Goal: Information Seeking & Learning: Learn about a topic

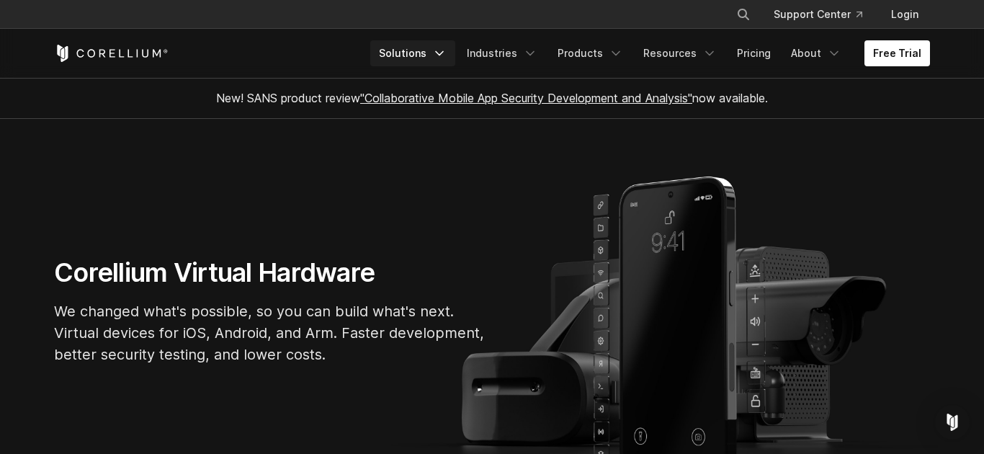
click at [433, 50] on link "Solutions" at bounding box center [412, 53] width 85 height 26
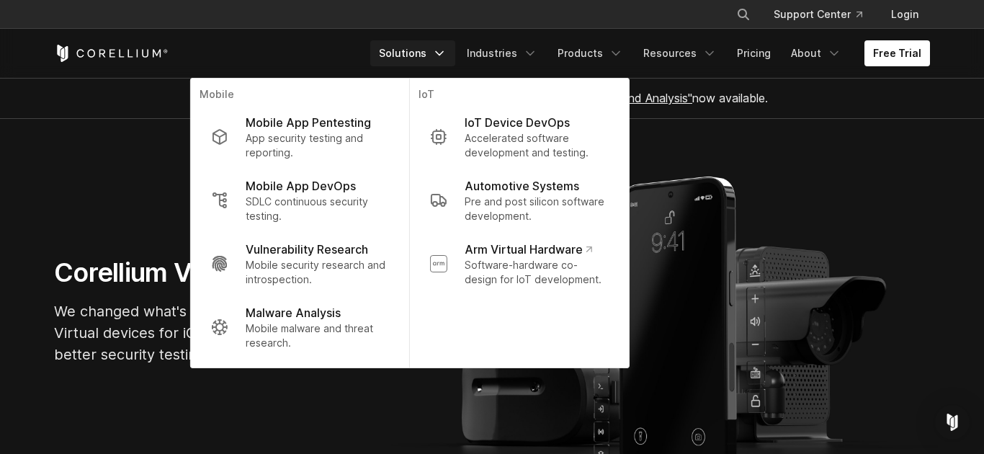
click at [294, 30] on div "Free Trial Solutions IoT" at bounding box center [492, 53] width 876 height 49
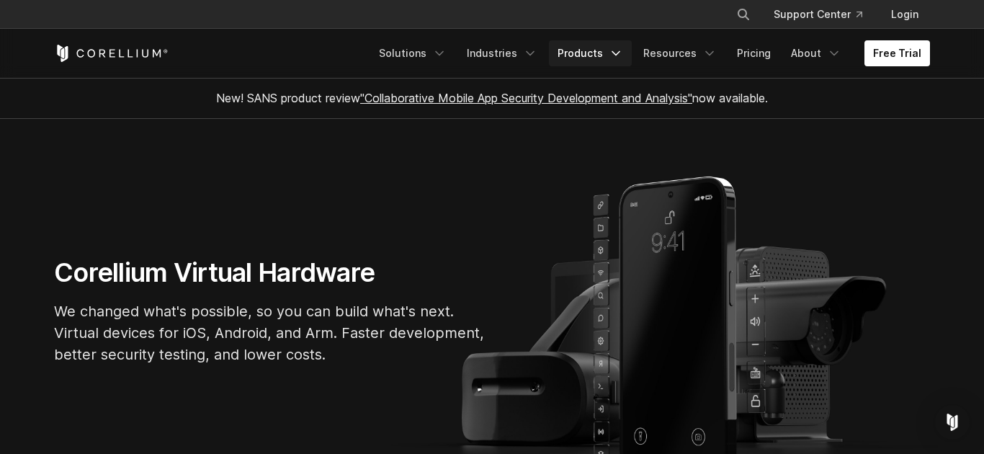
click at [585, 58] on link "Products" at bounding box center [590, 53] width 83 height 26
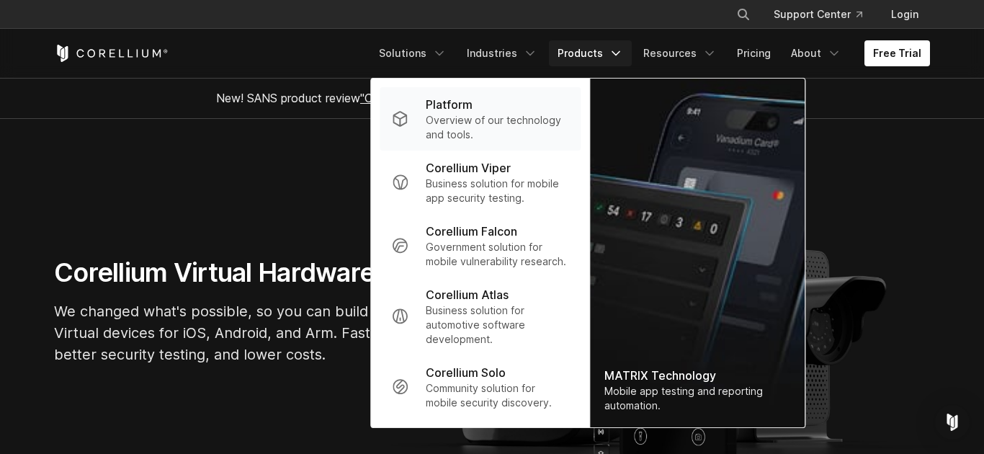
click at [495, 106] on div "Platform" at bounding box center [497, 104] width 143 height 17
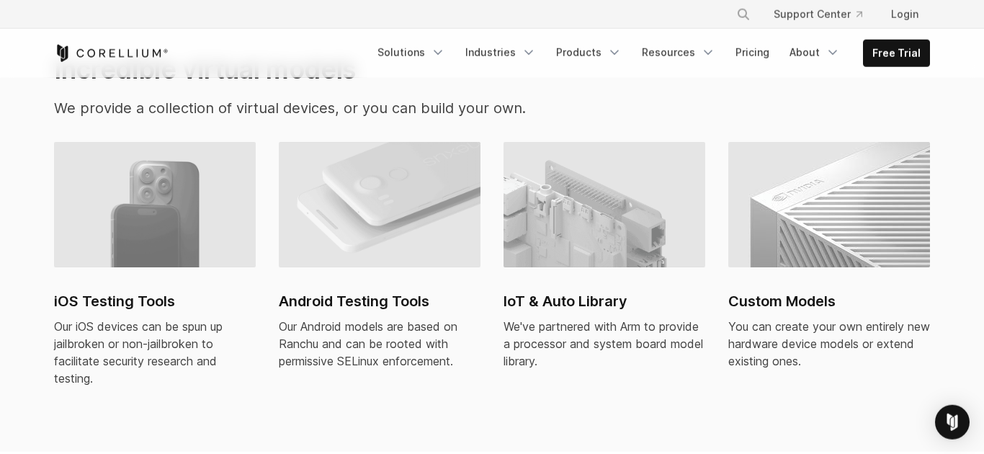
scroll to position [1093, 0]
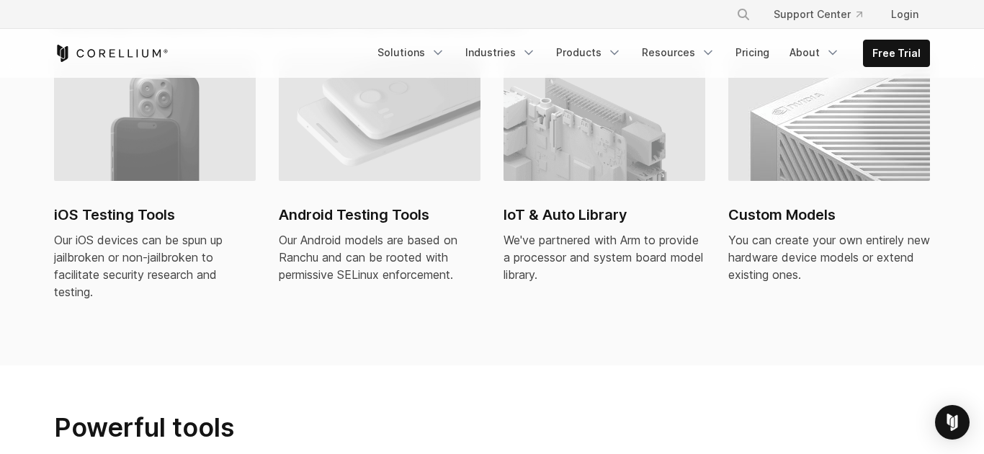
click at [553, 204] on h2 "IoT & Auto Library" at bounding box center [604, 215] width 202 height 22
